Goal: Task Accomplishment & Management: Use online tool/utility

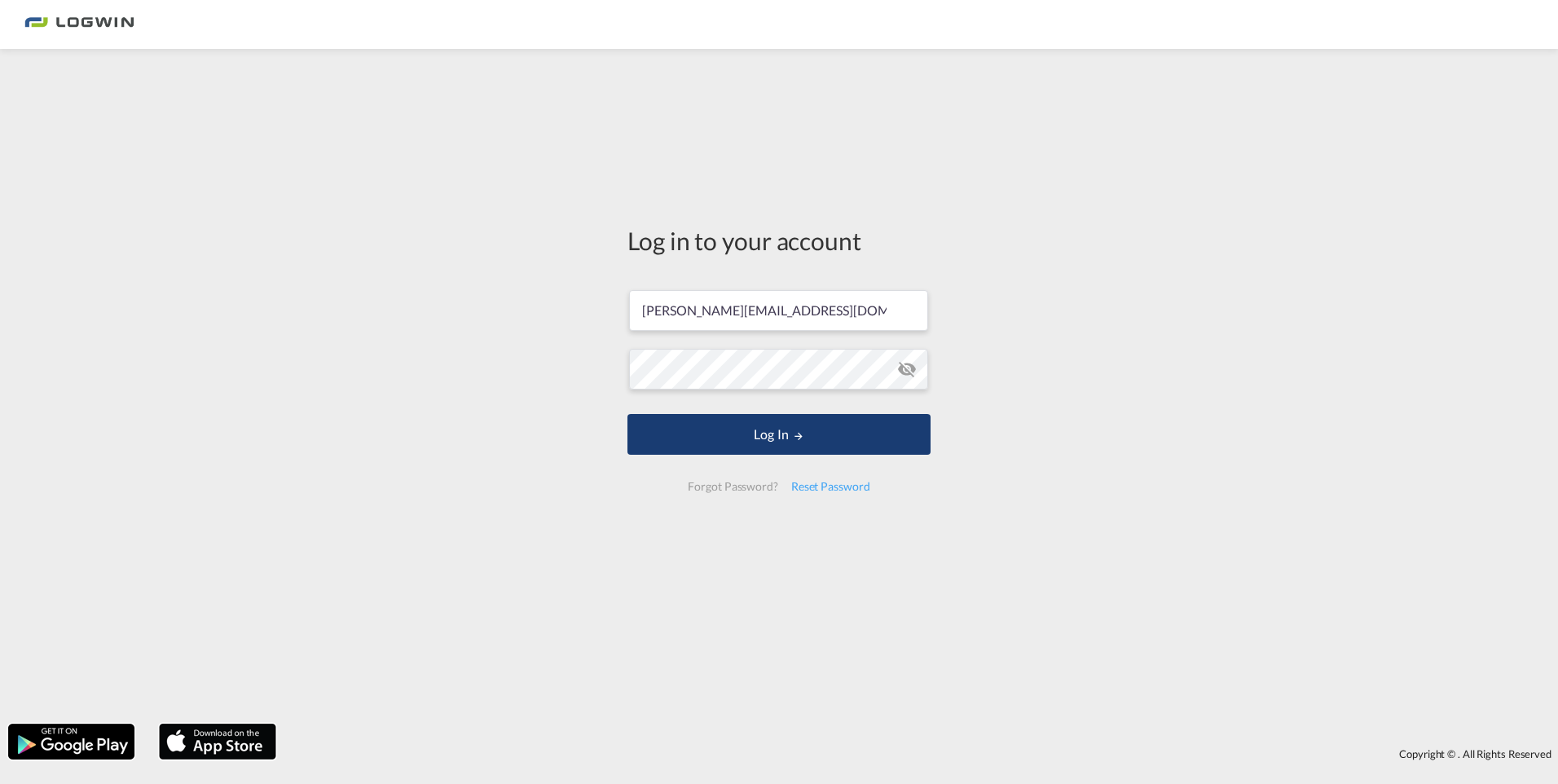
click at [755, 436] on button "Log In" at bounding box center [779, 433] width 303 height 40
type input "[PERSON_NAME][EMAIL_ADDRESS][DOMAIN_NAME]"
click at [746, 424] on button "Log In" at bounding box center [779, 433] width 303 height 40
